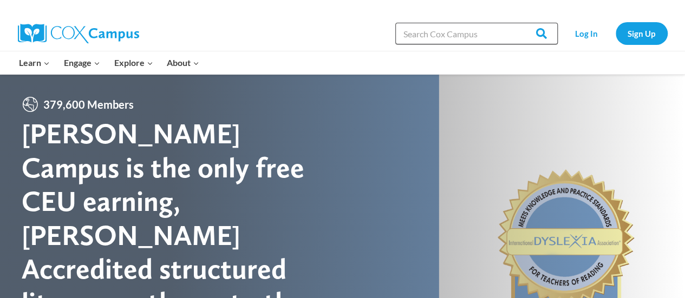
click at [431, 36] on input "Search in [URL][DOMAIN_NAME]" at bounding box center [476, 34] width 162 height 22
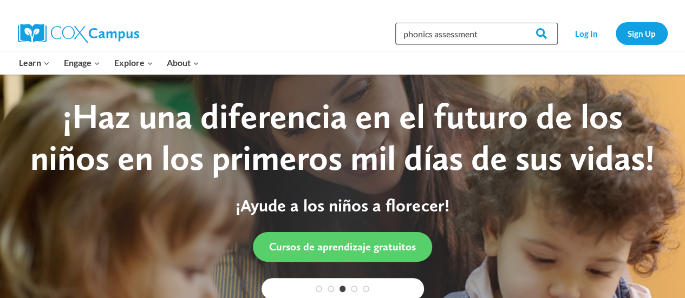
type input "phonics assessment"
click at [516, 23] on input "Search" at bounding box center [537, 34] width 42 height 22
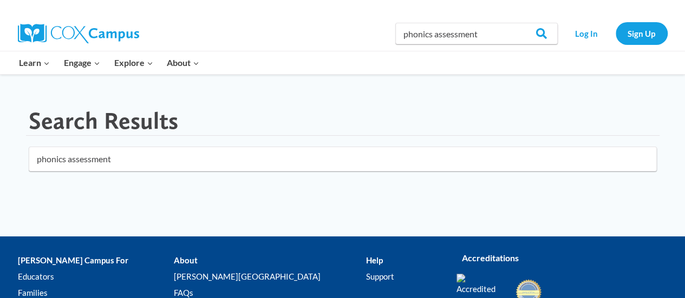
click at [532, 160] on input "phonics assessment" at bounding box center [343, 159] width 628 height 25
click at [542, 32] on input "Search" at bounding box center [537, 34] width 42 height 22
